Goal: Use online tool/utility: Utilize a website feature to perform a specific function

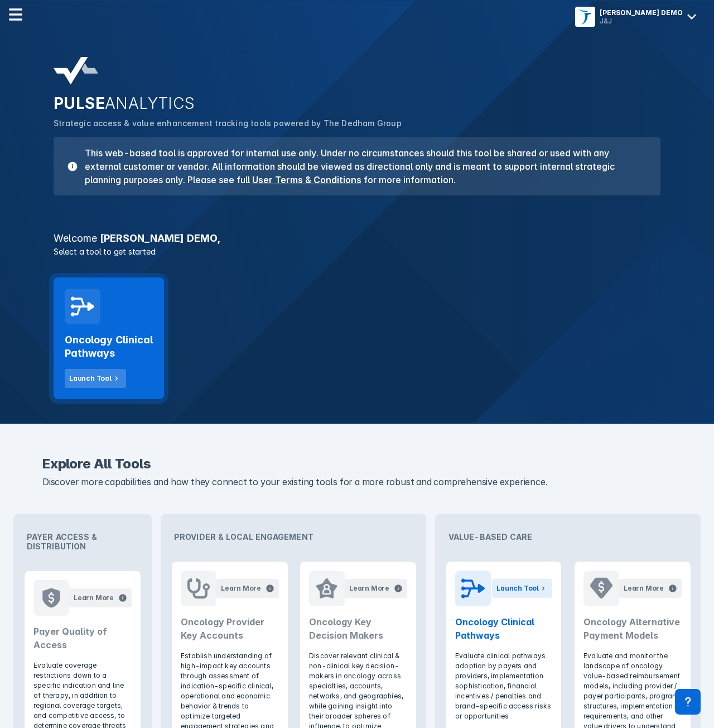
click at [112, 378] on icon at bounding box center [117, 378] width 10 height 10
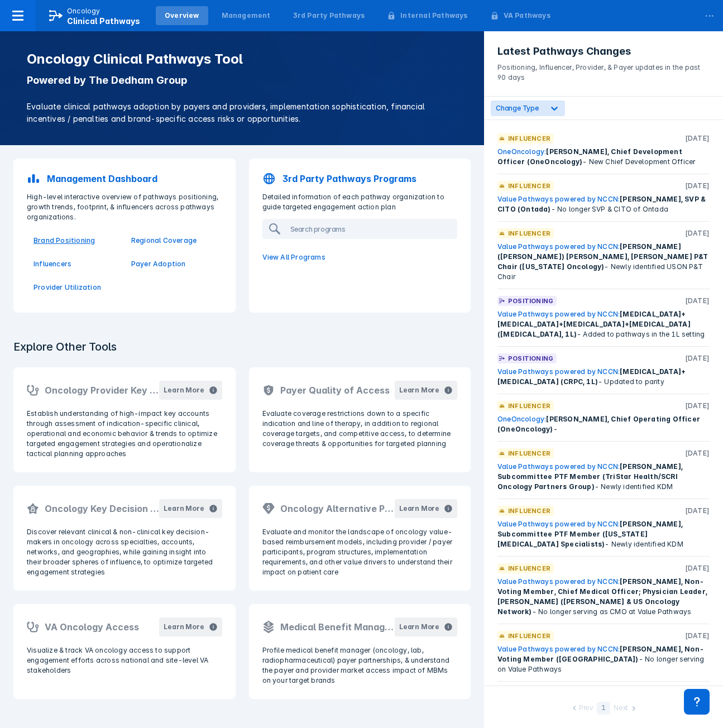
click at [85, 239] on p "Brand Positioning" at bounding box center [75, 240] width 84 height 10
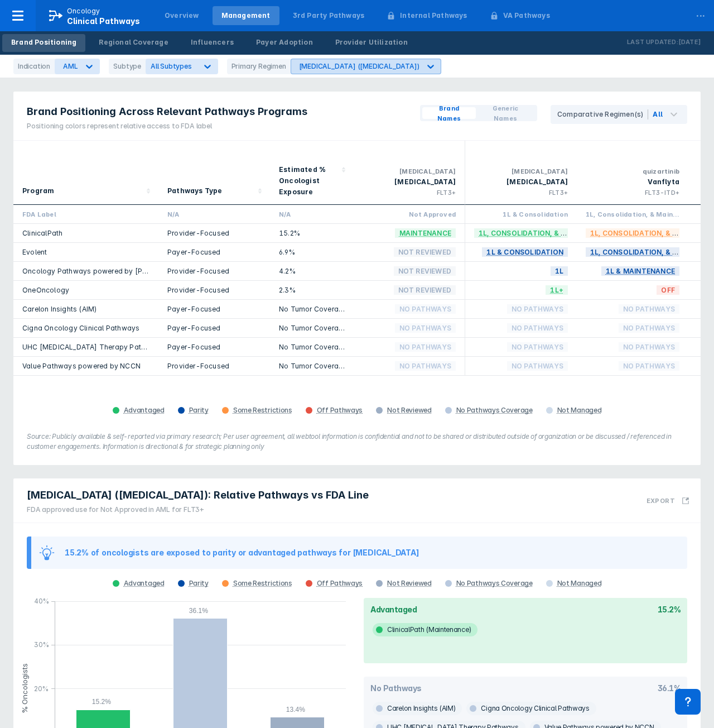
click at [337, 69] on div "[MEDICAL_DATA] ([MEDICAL_DATA])" at bounding box center [359, 66] width 121 height 8
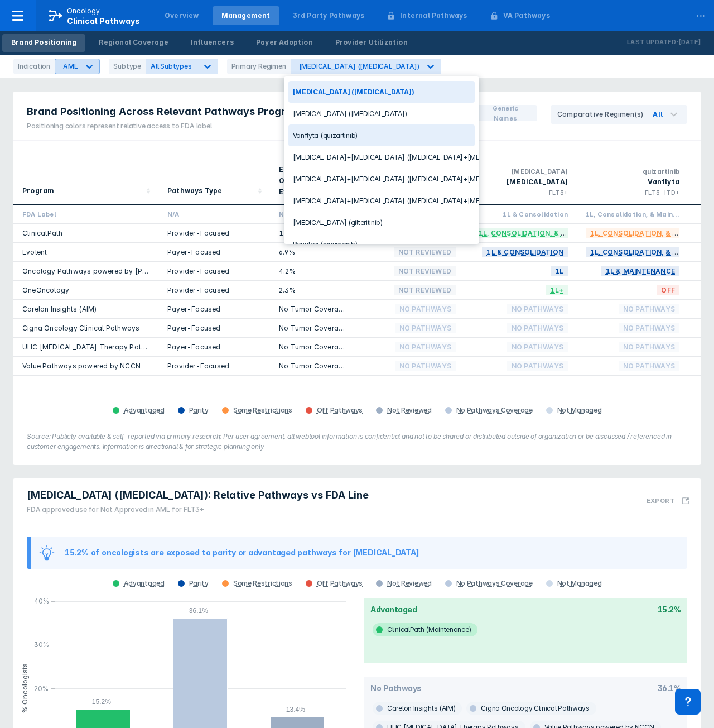
click at [84, 70] on icon at bounding box center [89, 66] width 11 height 11
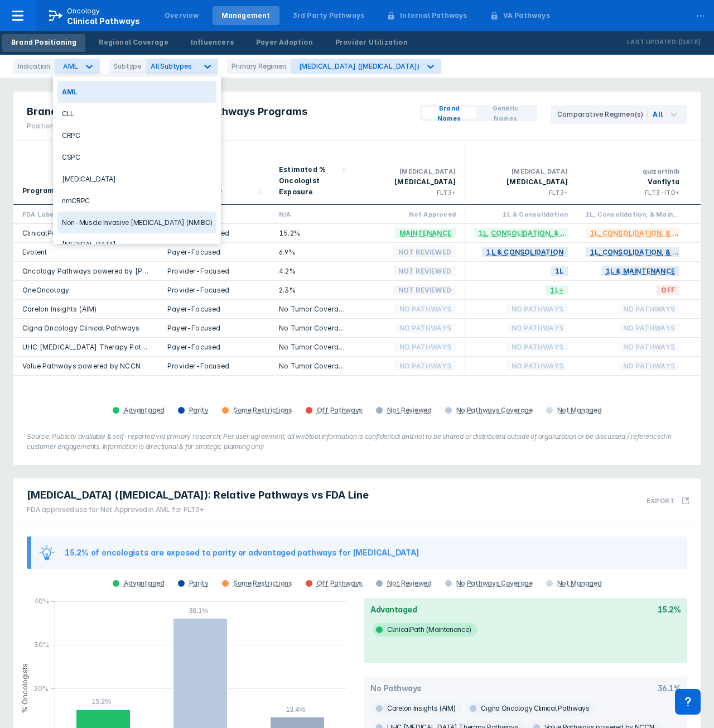
click at [131, 228] on div "Non-Muscle Invasive [MEDICAL_DATA] (NMIBC)" at bounding box center [136, 222] width 159 height 22
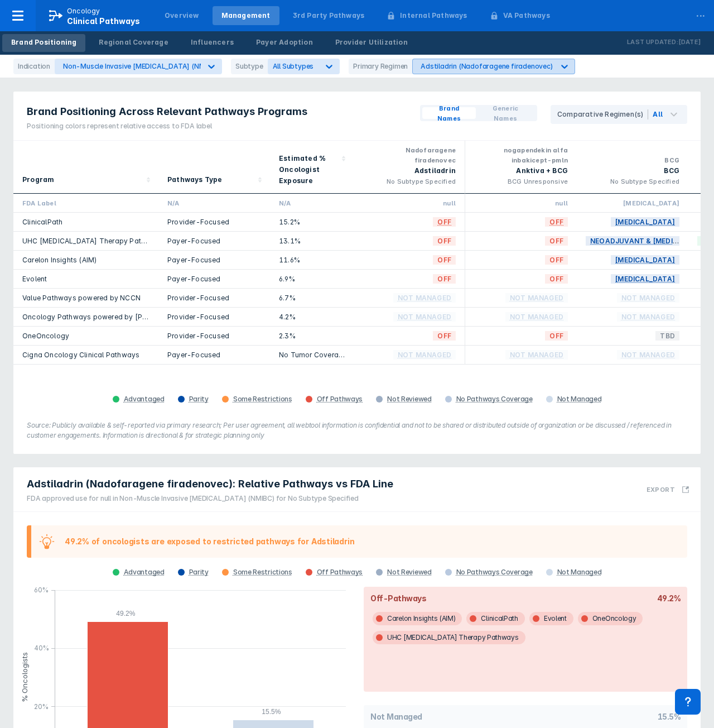
click at [431, 66] on div "Adstiladrin (Nadofaragene firadenovec)" at bounding box center [487, 66] width 132 height 8
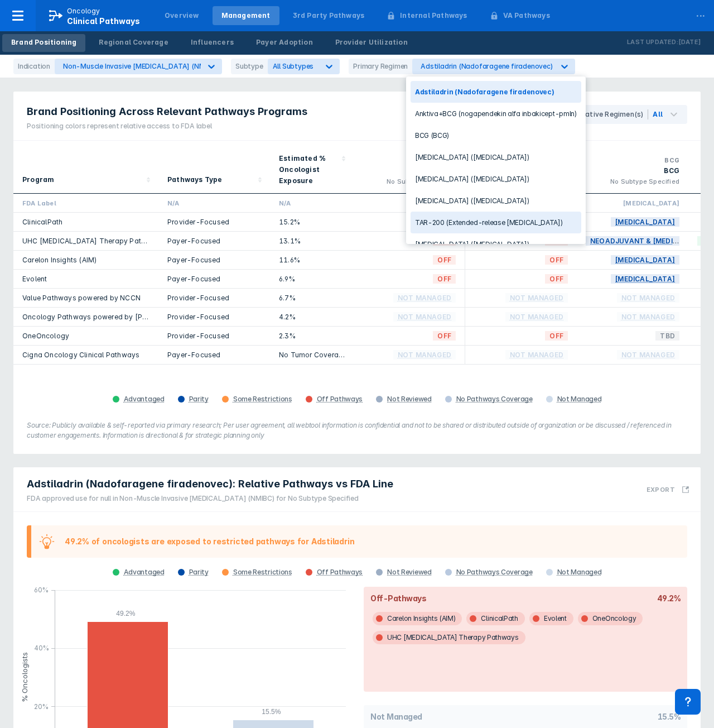
click at [475, 227] on div "TAR-200 (Extended-release [MEDICAL_DATA])" at bounding box center [496, 222] width 171 height 22
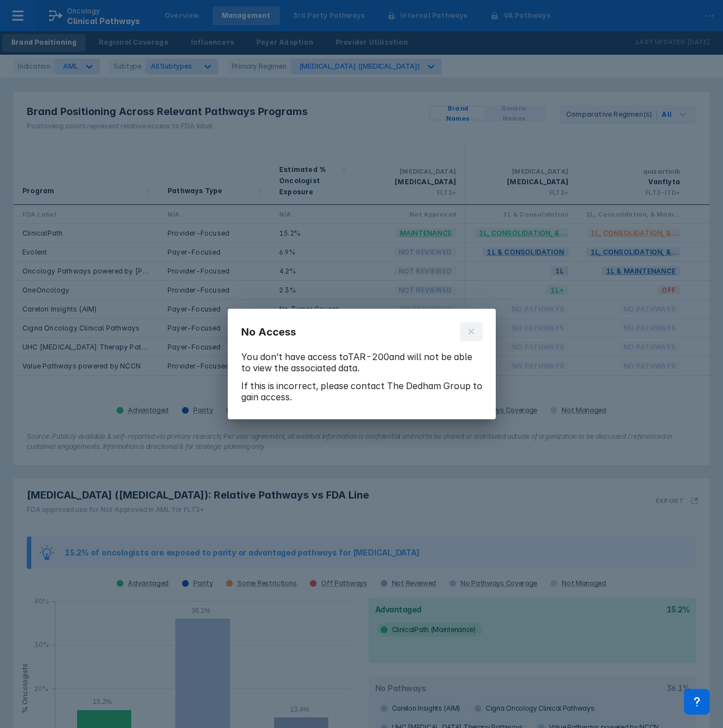
click at [481, 328] on button at bounding box center [471, 331] width 22 height 19
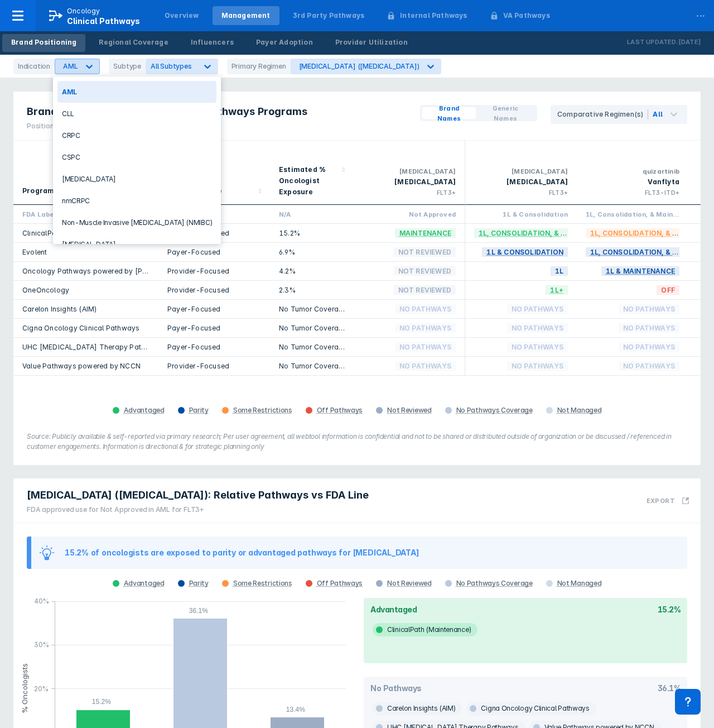
click at [57, 64] on div "AML" at bounding box center [66, 66] width 23 height 15
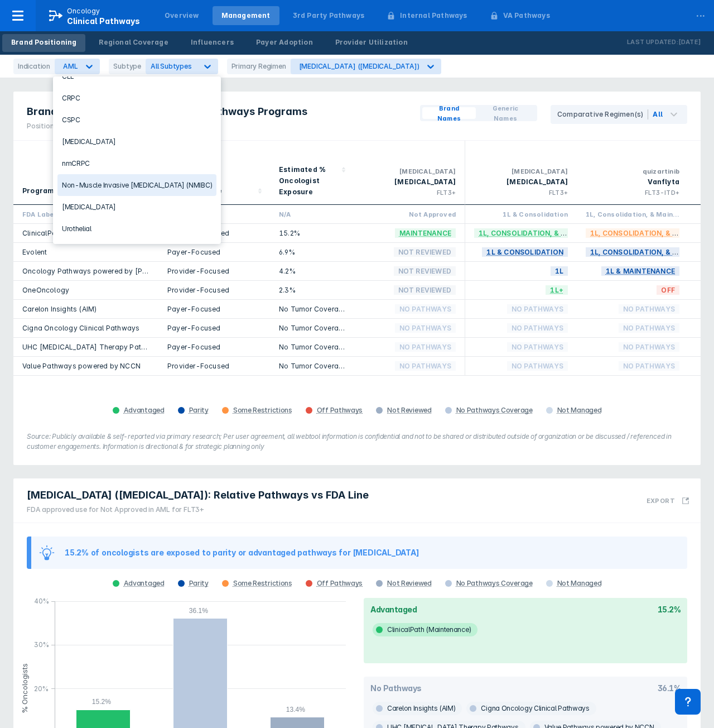
click at [137, 185] on div "Non-Muscle Invasive [MEDICAL_DATA] (NMIBC)" at bounding box center [136, 185] width 159 height 22
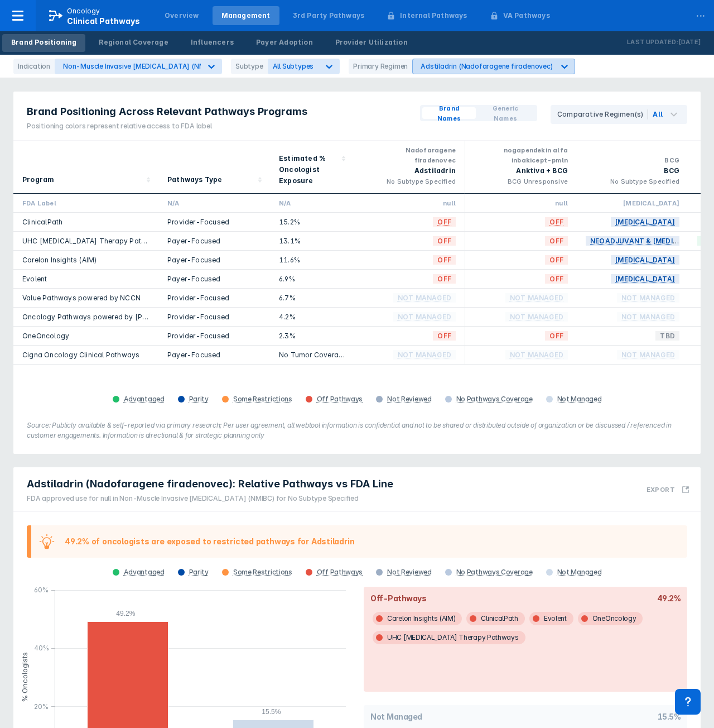
click at [464, 66] on div "Adstiladrin (Nadofaragene firadenovec)" at bounding box center [487, 66] width 132 height 8
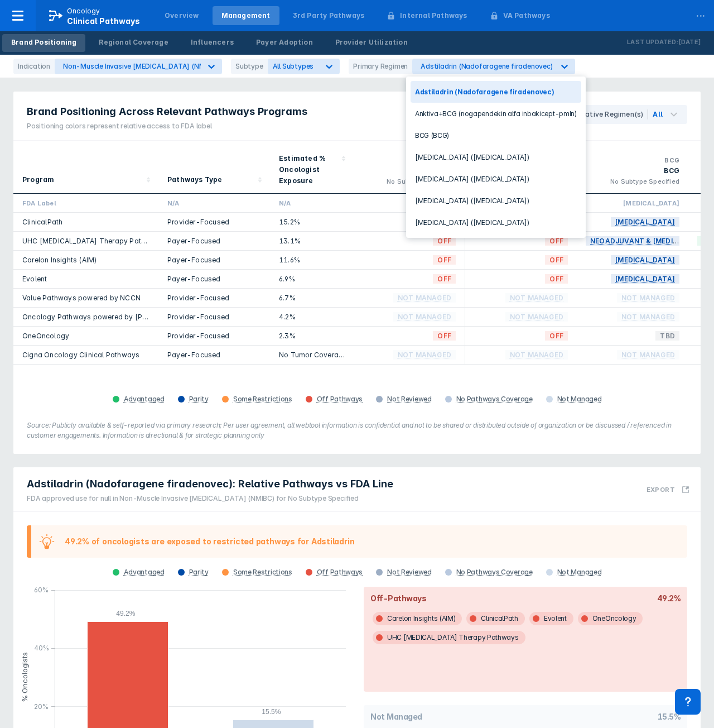
click at [621, 75] on div "Indication Non-Muscle Invasive Bladder Cancer (NMIBC) Subtype All Subtypes Prim…" at bounding box center [357, 66] width 714 height 23
